Goal: Check status: Check status

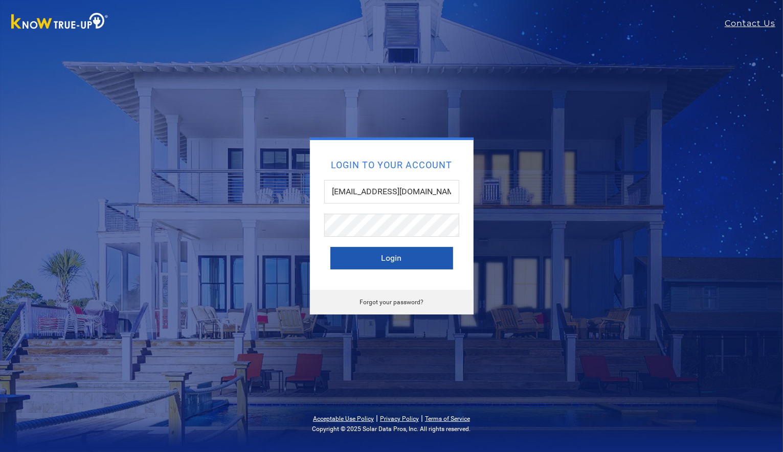
click at [394, 264] on button "Login" at bounding box center [391, 258] width 123 height 22
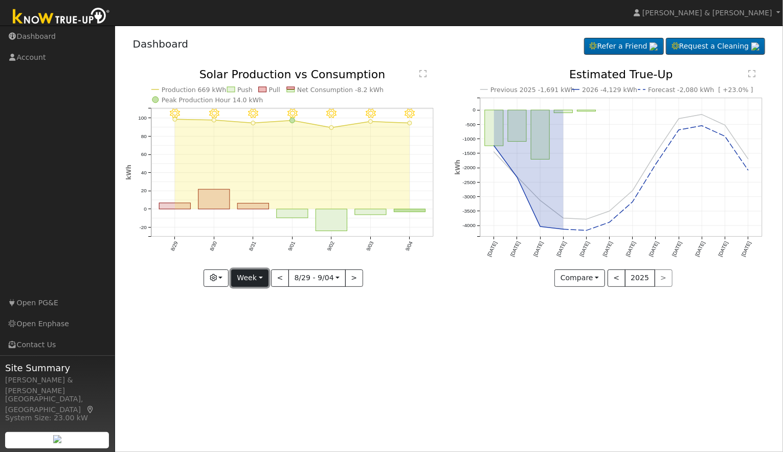
click at [252, 269] on button "Week" at bounding box center [249, 277] width 37 height 17
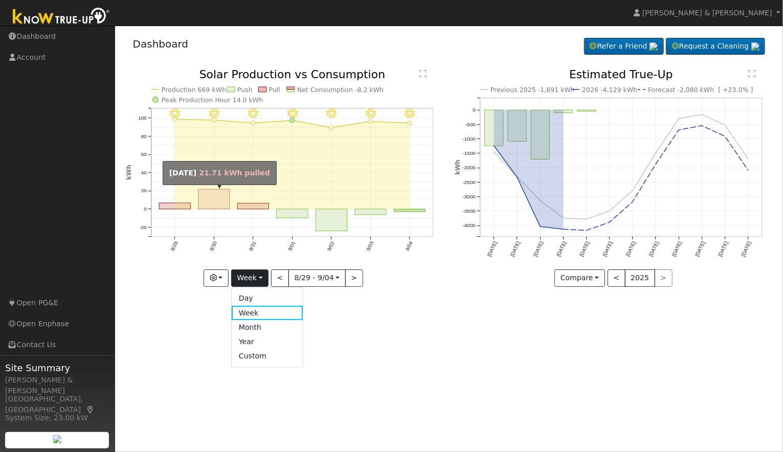
click at [216, 193] on rect "onclick=""" at bounding box center [213, 200] width 31 height 20
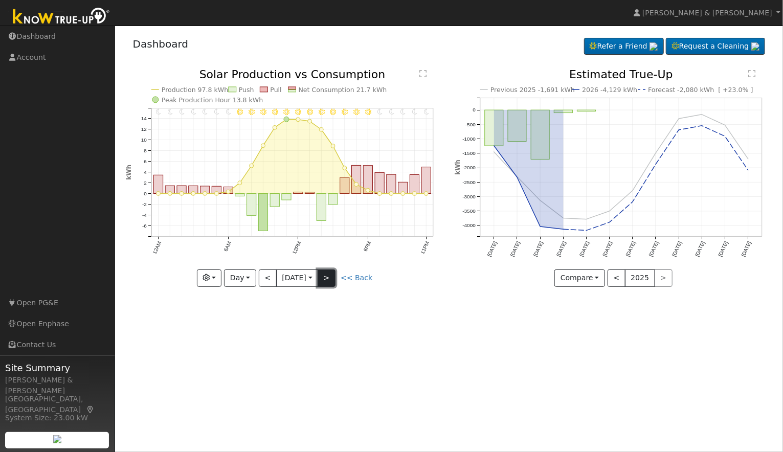
click at [324, 275] on button ">" at bounding box center [327, 277] width 18 height 17
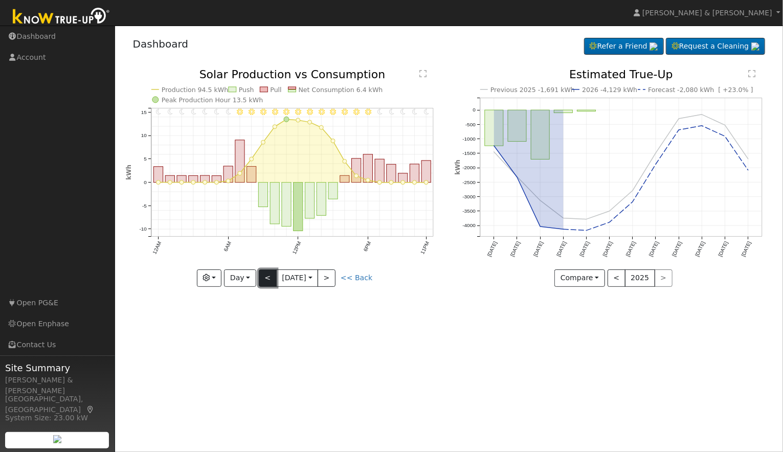
click at [268, 274] on button "<" at bounding box center [268, 277] width 18 height 17
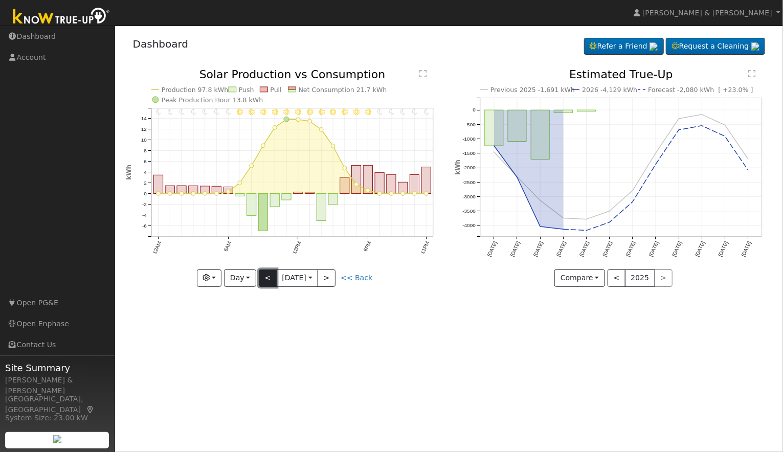
click at [268, 274] on button "<" at bounding box center [268, 277] width 18 height 17
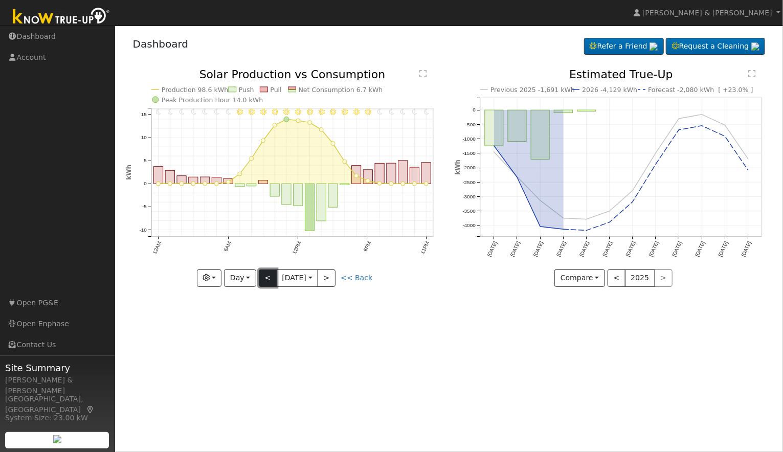
click at [268, 274] on button "<" at bounding box center [268, 277] width 18 height 17
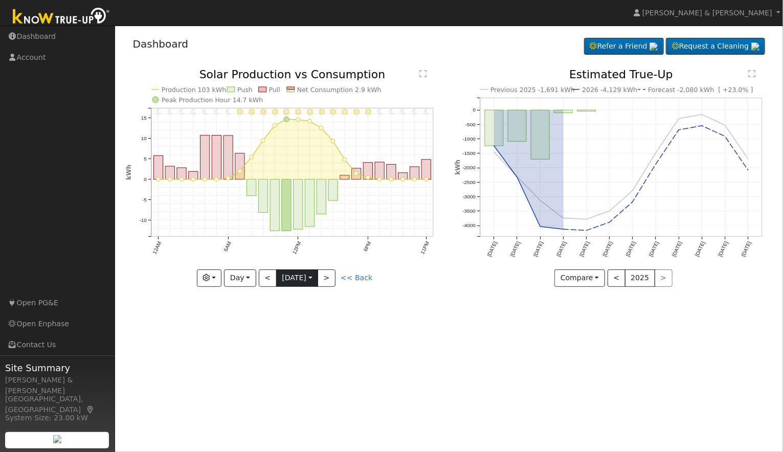
click at [302, 278] on input "[DATE]" at bounding box center [297, 278] width 41 height 16
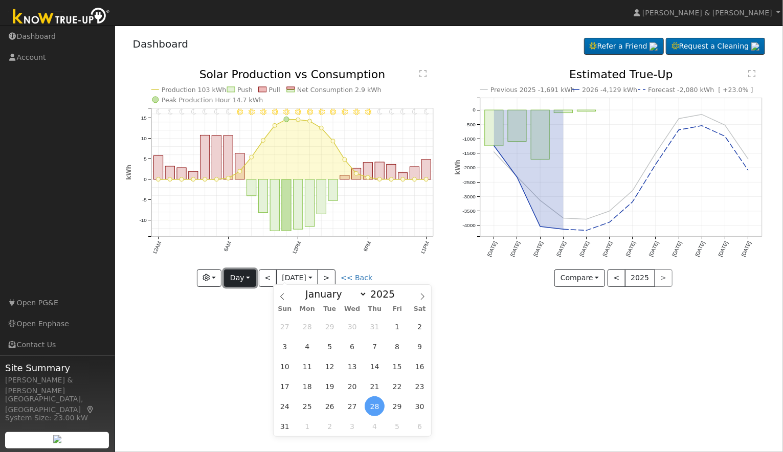
click at [246, 277] on button "Day" at bounding box center [240, 277] width 32 height 17
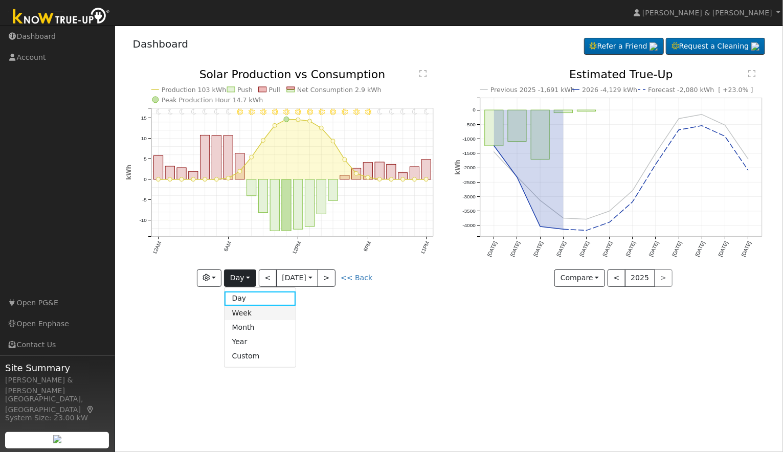
click at [251, 308] on link "Week" at bounding box center [259, 313] width 71 height 14
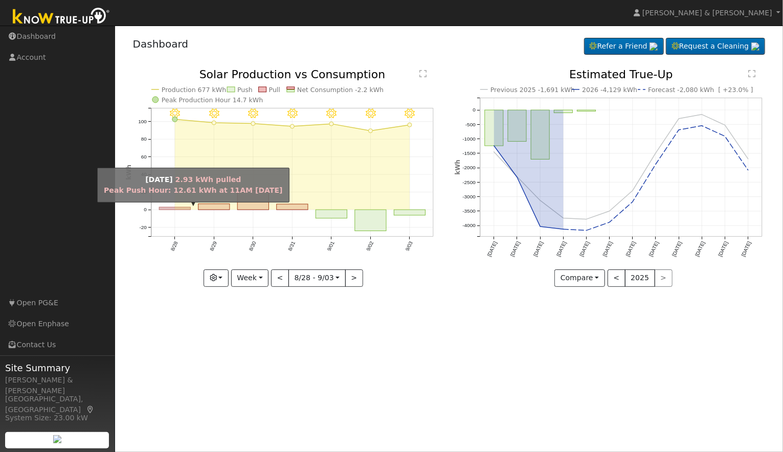
click at [175, 208] on rect "onclick=""" at bounding box center [174, 209] width 31 height 3
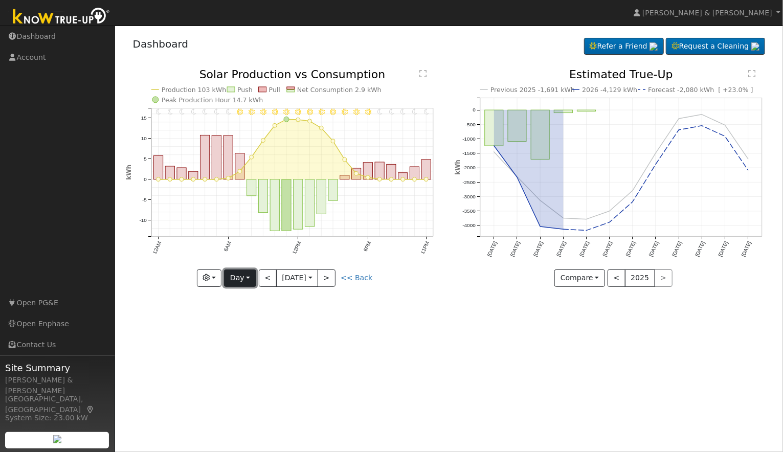
click at [241, 280] on button "Day" at bounding box center [240, 277] width 32 height 17
click at [246, 314] on link "Week" at bounding box center [259, 313] width 71 height 14
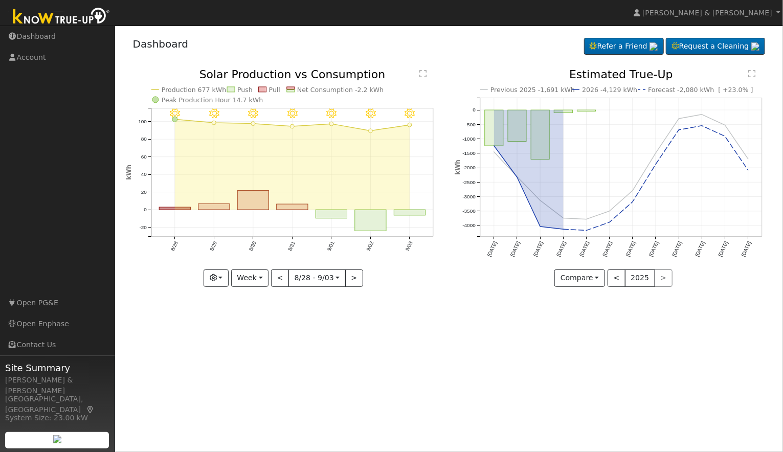
click at [260, 268] on icon "9/03 - Clear 9/02 - Clear 9/01 - Clear 8/31 - Clear 8/30 - Clear 8/29 - Clear 8…" at bounding box center [285, 178] width 318 height 218
click at [259, 275] on button "Week" at bounding box center [249, 277] width 37 height 17
click at [258, 324] on link "Month" at bounding box center [267, 327] width 71 height 14
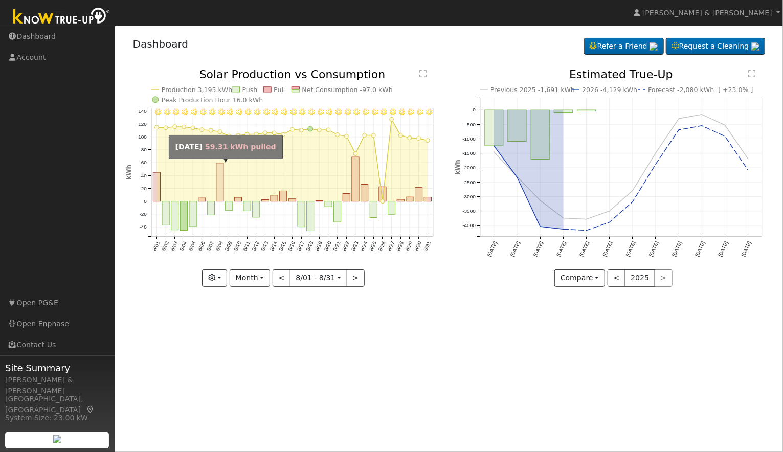
click at [219, 180] on rect "onclick=""" at bounding box center [219, 183] width 7 height 38
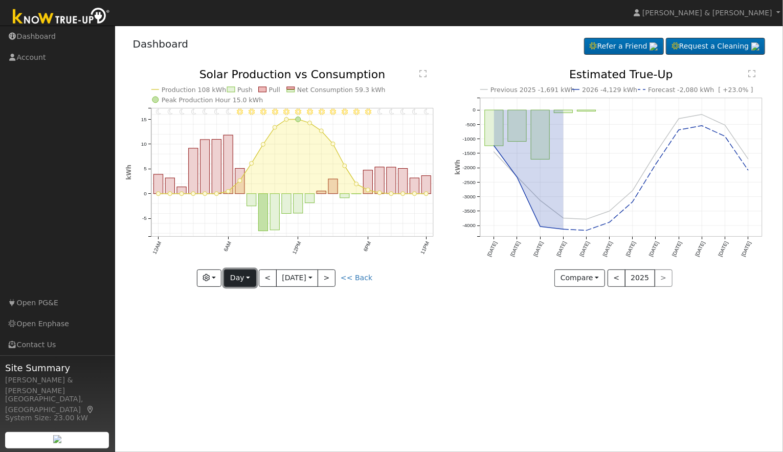
click at [248, 278] on button "Day" at bounding box center [240, 277] width 32 height 17
click at [265, 332] on link "Month" at bounding box center [259, 327] width 71 height 14
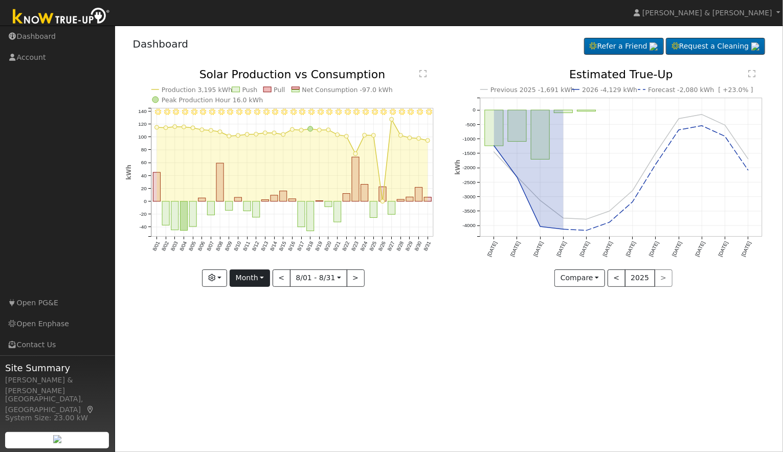
click at [254, 268] on icon "8/31 - Clear 8/30 - Clear 8/29 - Clear 8/28 - Clear 8/27 - Clear 8/26 - Clear 8…" at bounding box center [285, 178] width 318 height 218
click at [255, 272] on button "Month" at bounding box center [250, 277] width 40 height 17
click at [256, 343] on link "Year" at bounding box center [265, 341] width 71 height 14
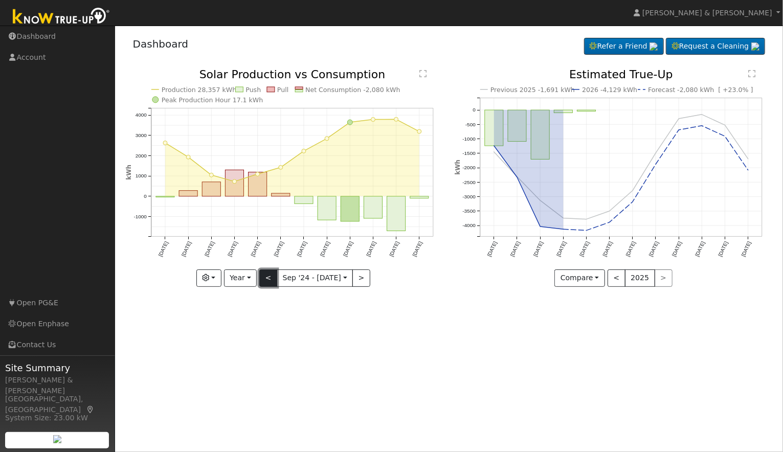
click at [262, 277] on button "<" at bounding box center [268, 277] width 18 height 17
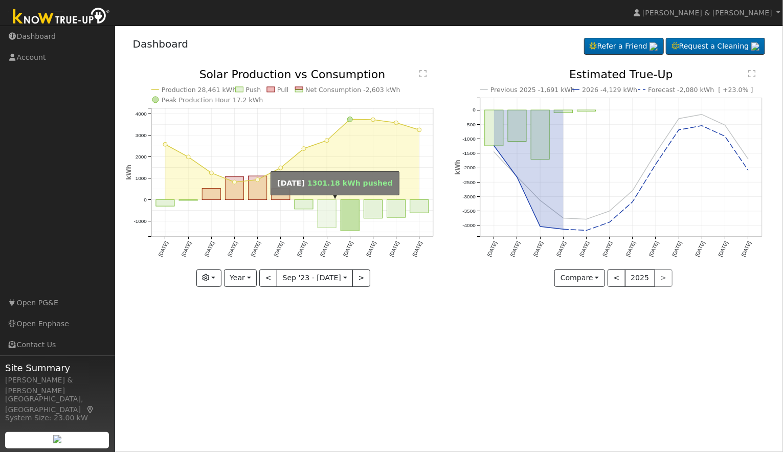
click at [328, 216] on rect "onclick=""" at bounding box center [327, 214] width 18 height 28
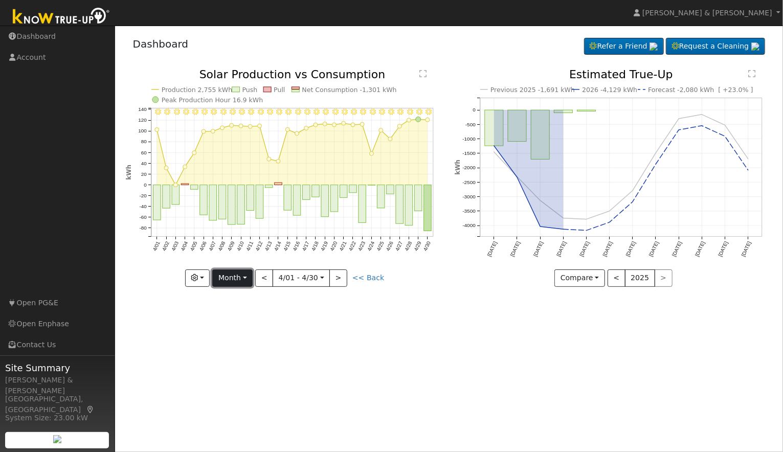
click at [236, 277] on button "Month" at bounding box center [232, 277] width 40 height 17
click at [243, 339] on link "Year" at bounding box center [248, 341] width 71 height 14
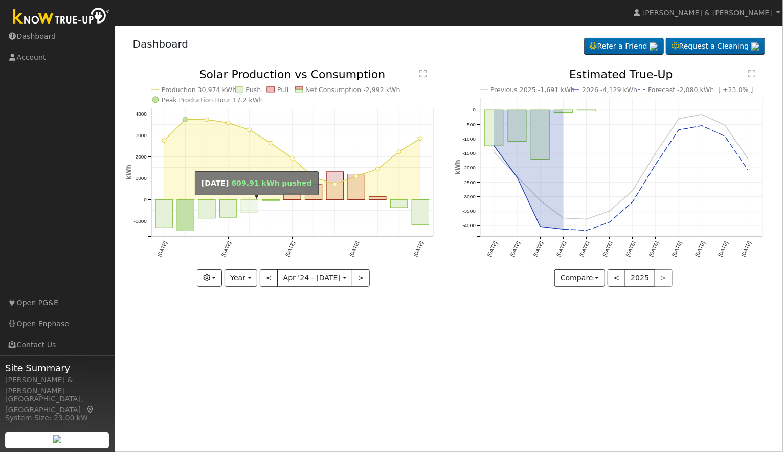
click at [251, 207] on rect "onclick=""" at bounding box center [249, 206] width 17 height 13
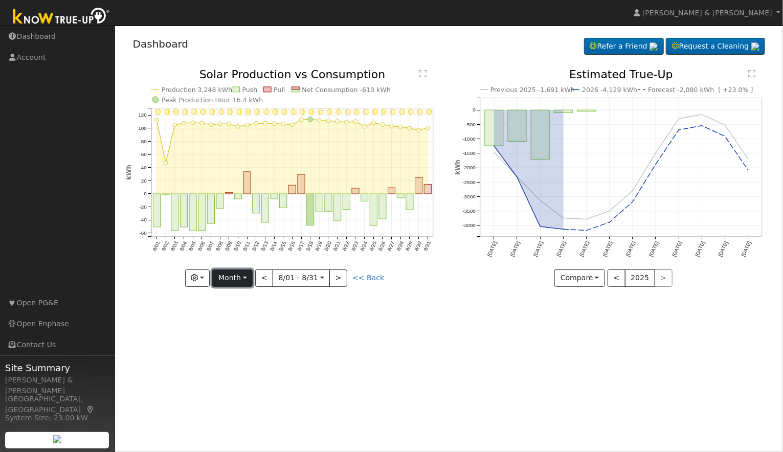
click at [251, 273] on button "Month" at bounding box center [232, 277] width 40 height 17
click at [242, 346] on link "Year" at bounding box center [248, 341] width 71 height 14
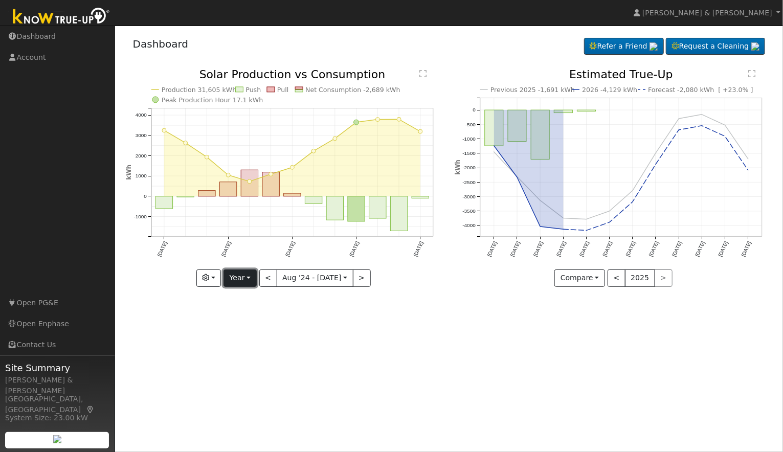
click at [249, 284] on button "Year" at bounding box center [239, 277] width 33 height 17
click at [247, 326] on link "Month" at bounding box center [259, 327] width 71 height 14
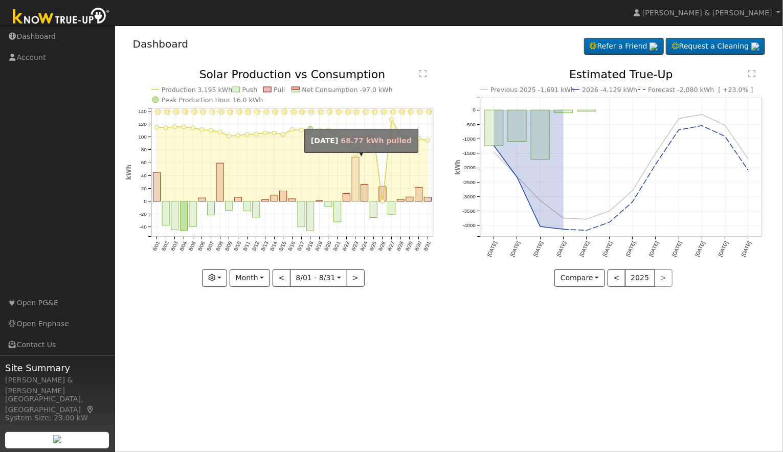
click at [356, 174] on rect "onclick=""" at bounding box center [355, 179] width 7 height 44
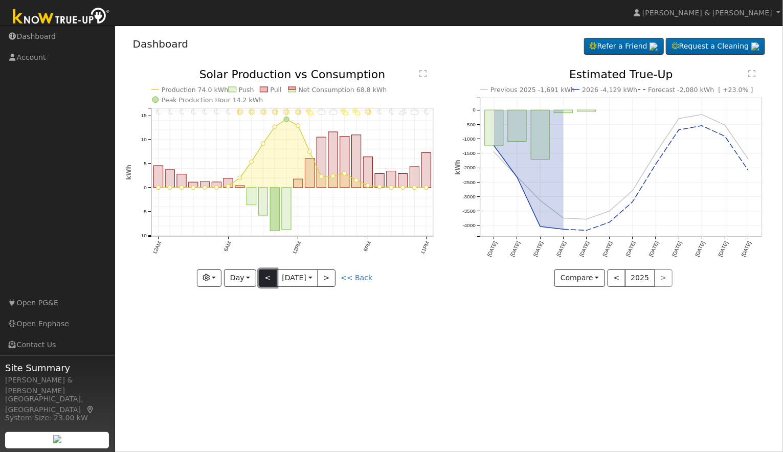
click at [270, 273] on button "<" at bounding box center [268, 277] width 18 height 17
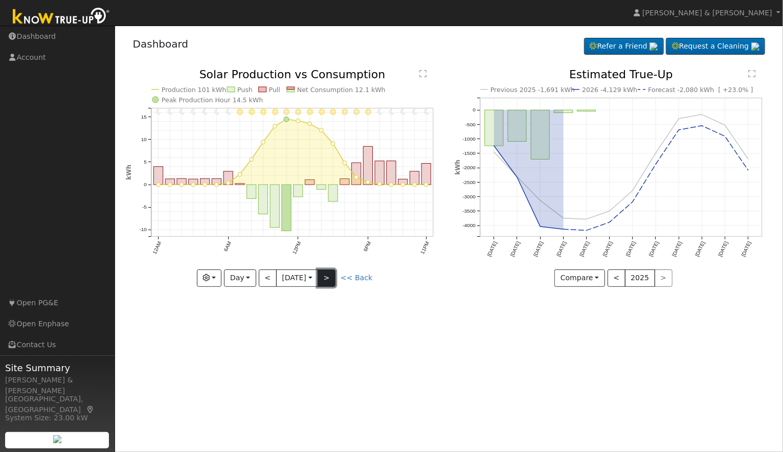
click at [326, 278] on button ">" at bounding box center [327, 277] width 18 height 17
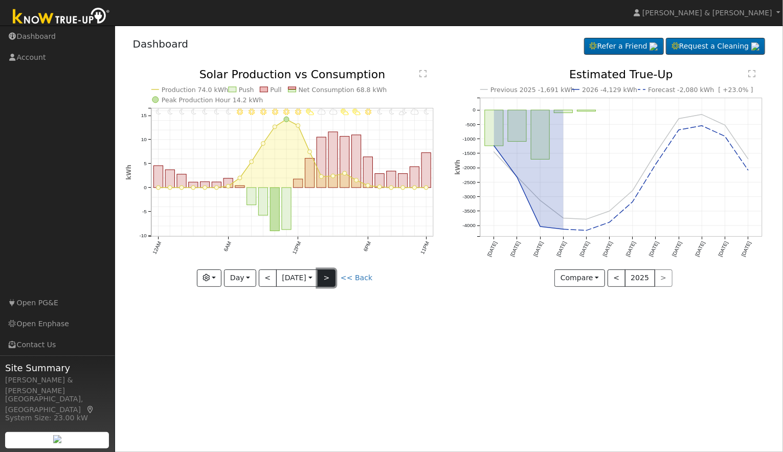
click at [326, 278] on button ">" at bounding box center [327, 277] width 18 height 17
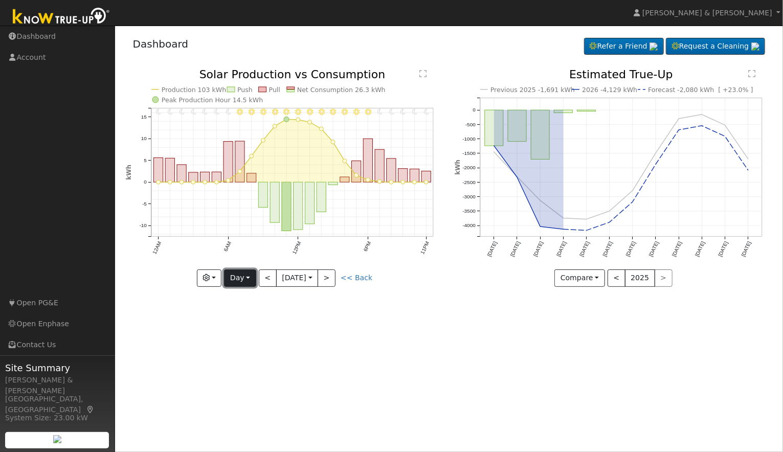
click at [235, 274] on button "Day" at bounding box center [240, 277] width 32 height 17
click at [240, 327] on link "Month" at bounding box center [259, 327] width 71 height 14
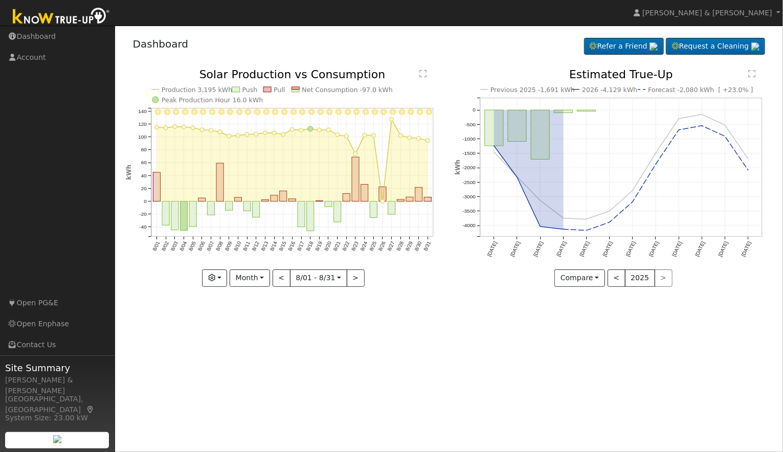
click at [383, 197] on icon at bounding box center [292, 161] width 272 height 82
click at [156, 190] on rect "onclick=""" at bounding box center [156, 187] width 7 height 29
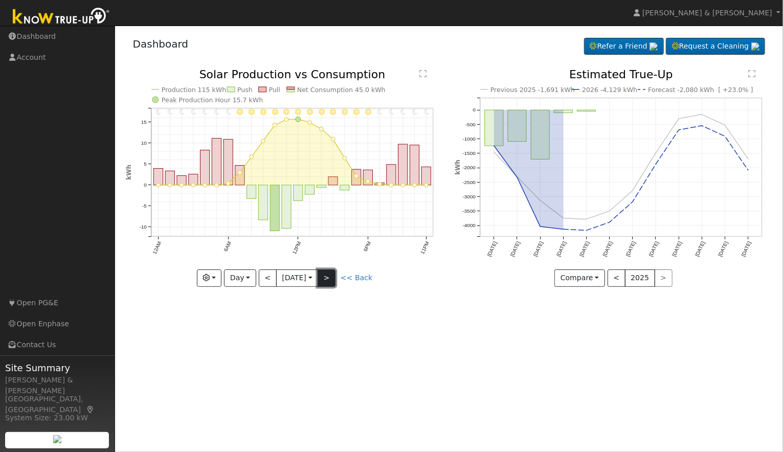
click at [331, 274] on button ">" at bounding box center [327, 277] width 18 height 17
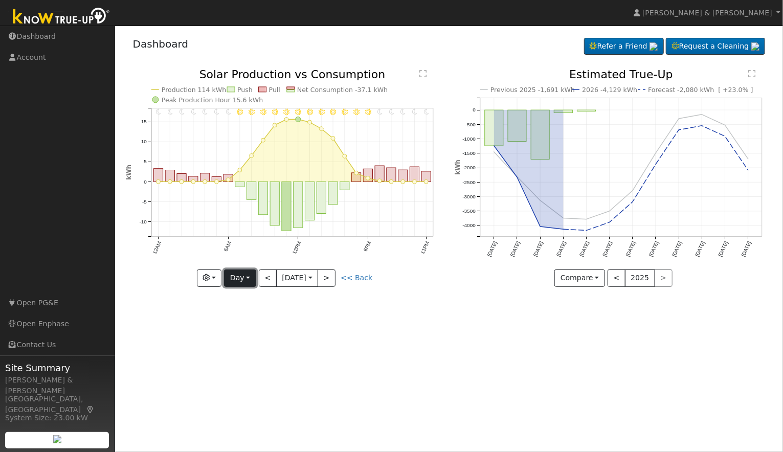
click at [238, 277] on button "Day" at bounding box center [240, 277] width 32 height 17
click at [246, 330] on link "Month" at bounding box center [259, 327] width 71 height 14
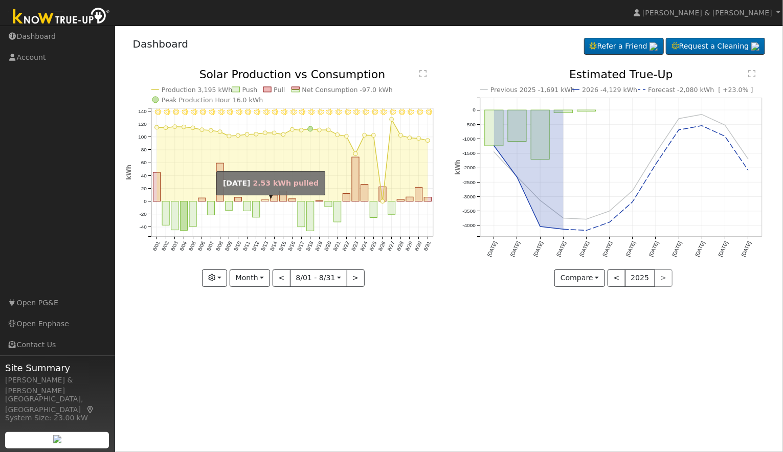
click at [267, 201] on rect "onclick=""" at bounding box center [264, 201] width 7 height 2
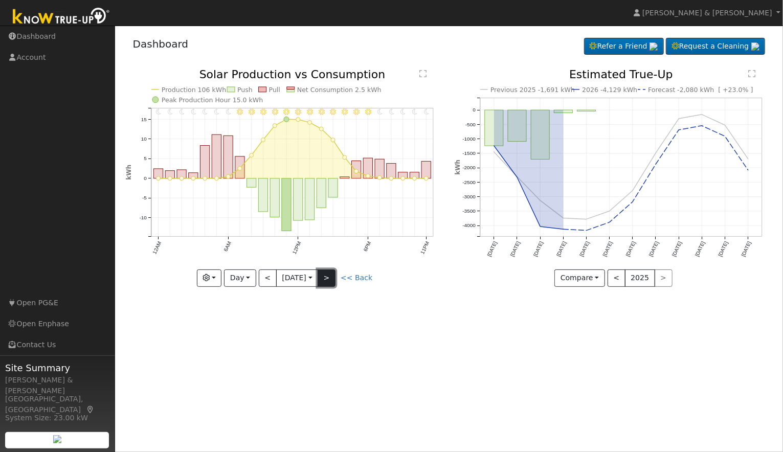
click at [330, 280] on button ">" at bounding box center [327, 277] width 18 height 17
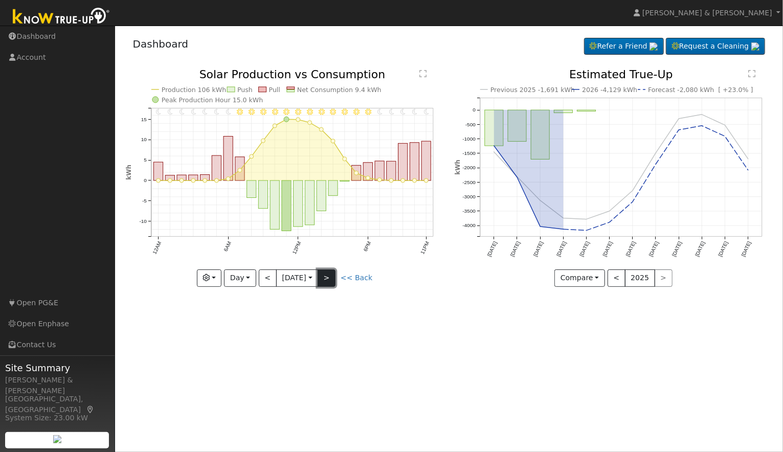
click at [330, 280] on button ">" at bounding box center [327, 277] width 18 height 17
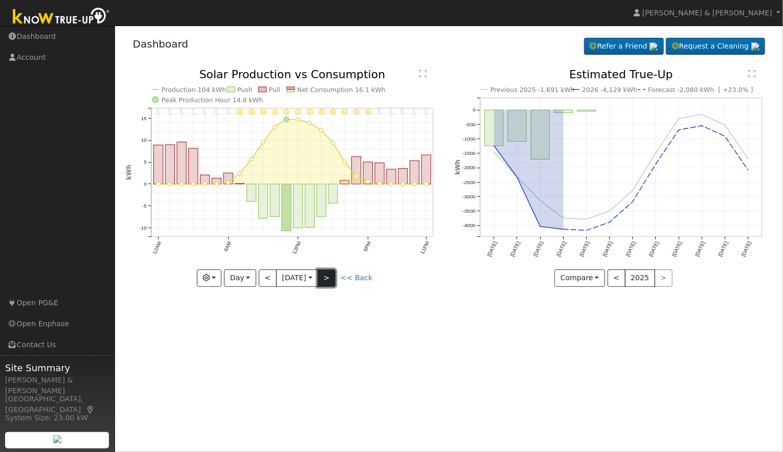
click at [334, 283] on button ">" at bounding box center [327, 277] width 18 height 17
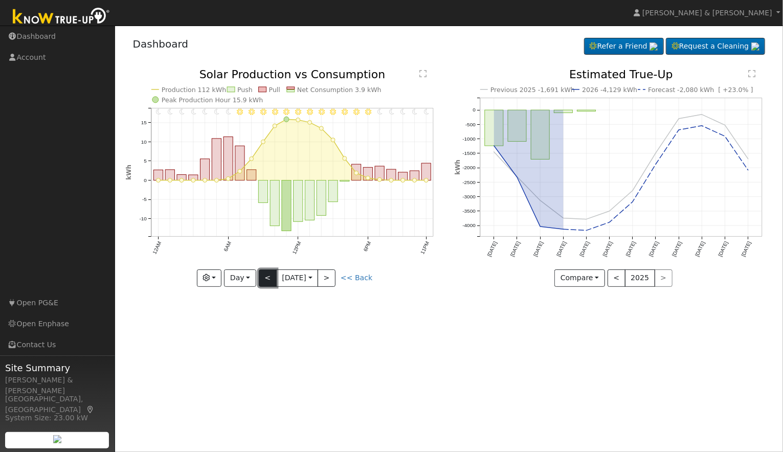
click at [276, 283] on button "<" at bounding box center [268, 277] width 18 height 17
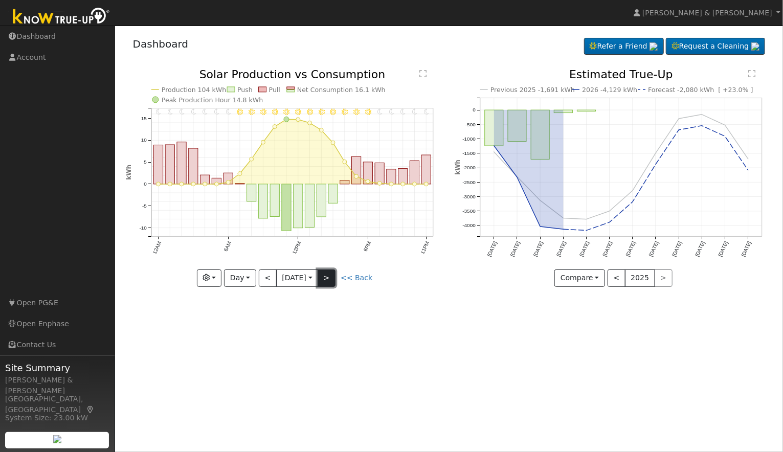
click at [325, 283] on button ">" at bounding box center [327, 277] width 18 height 17
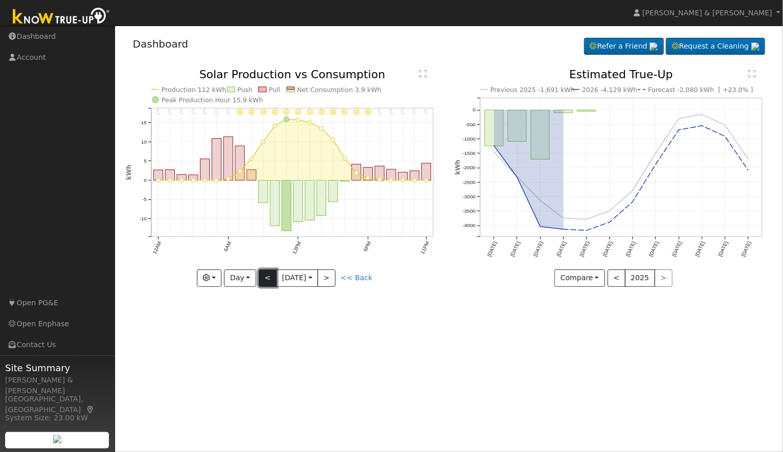
click at [274, 279] on button "<" at bounding box center [268, 277] width 18 height 17
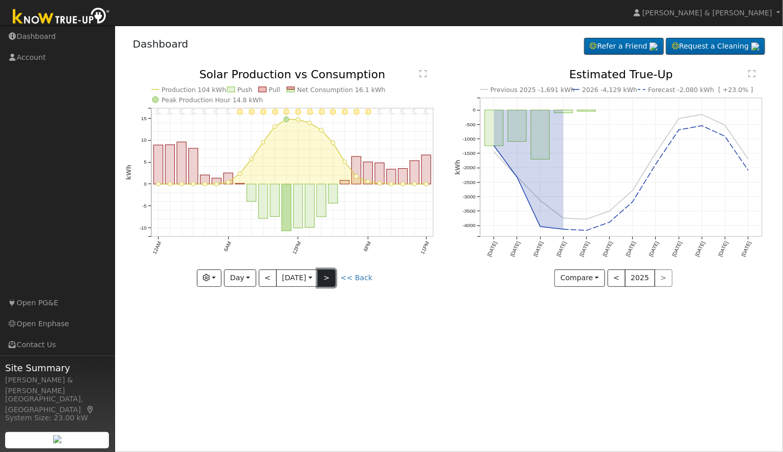
click at [322, 278] on button ">" at bounding box center [327, 277] width 18 height 17
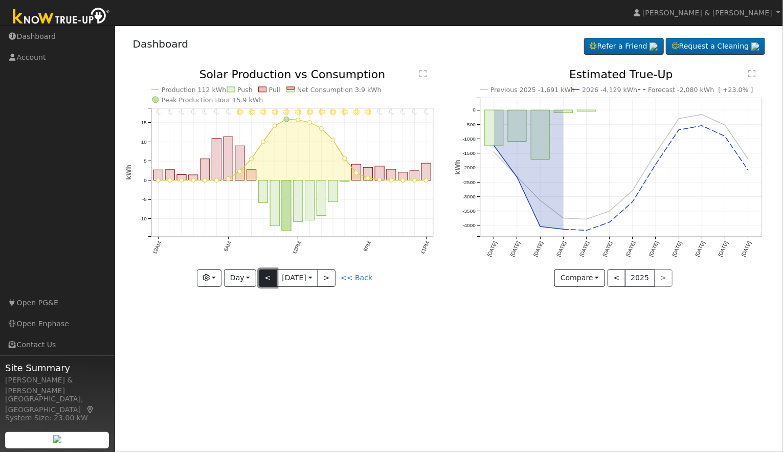
click at [272, 276] on button "<" at bounding box center [268, 277] width 18 height 17
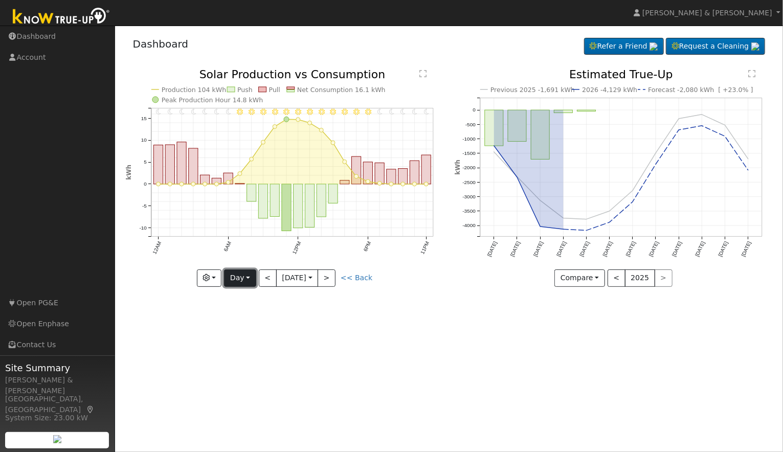
click at [246, 279] on button "Day" at bounding box center [240, 277] width 32 height 17
click at [239, 329] on link "Month" at bounding box center [259, 327] width 71 height 14
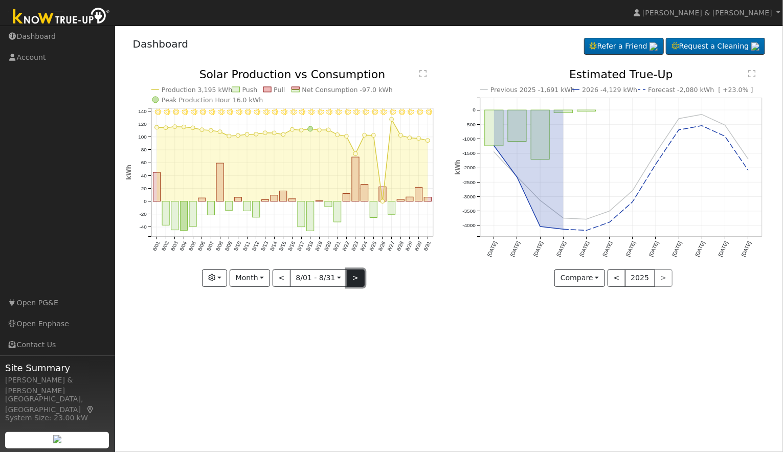
click at [352, 282] on button ">" at bounding box center [356, 277] width 18 height 17
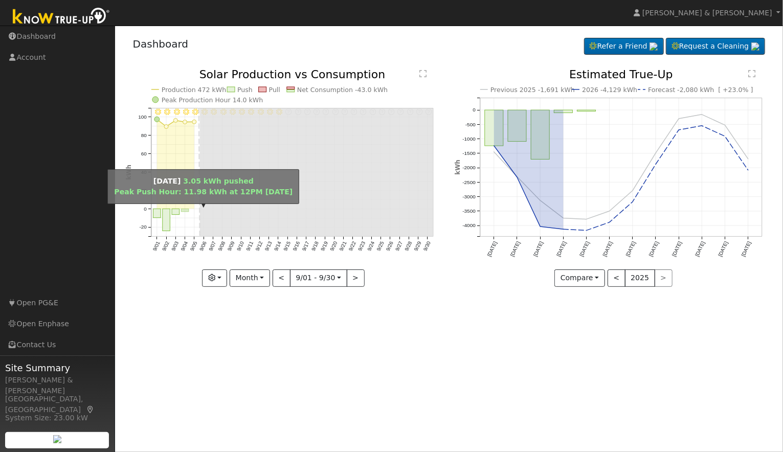
click at [185, 211] on rect "onclick=""" at bounding box center [185, 210] width 8 height 3
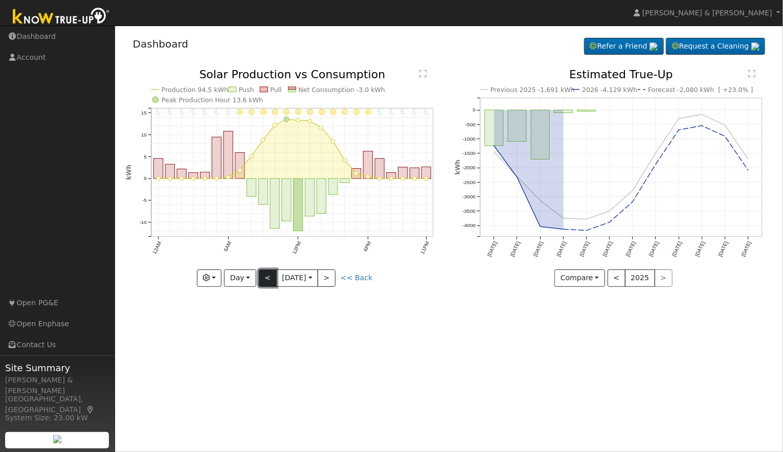
click at [272, 277] on button "<" at bounding box center [268, 277] width 18 height 17
click at [265, 276] on button "<" at bounding box center [268, 277] width 18 height 17
type input "[DATE]"
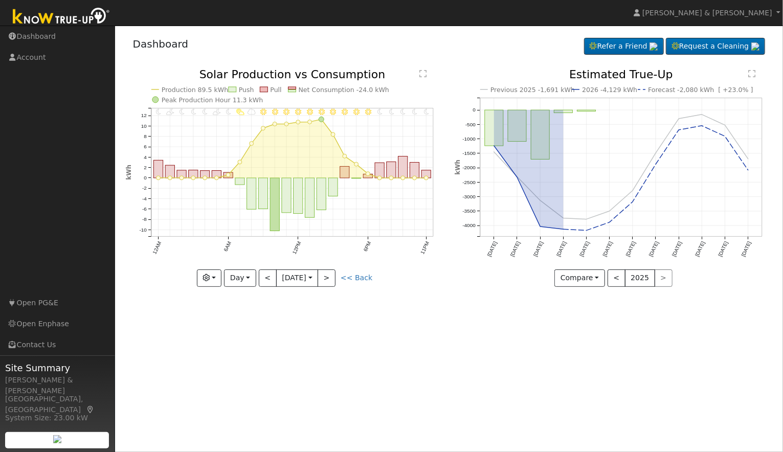
click at [355, 176] on icon "11PM - Clear 10PM - Clear 9PM - Clear 8PM - Clear 7PM - Clear 6PM - Clear 5PM -…" at bounding box center [285, 178] width 318 height 218
